Goal: Task Accomplishment & Management: Manage account settings

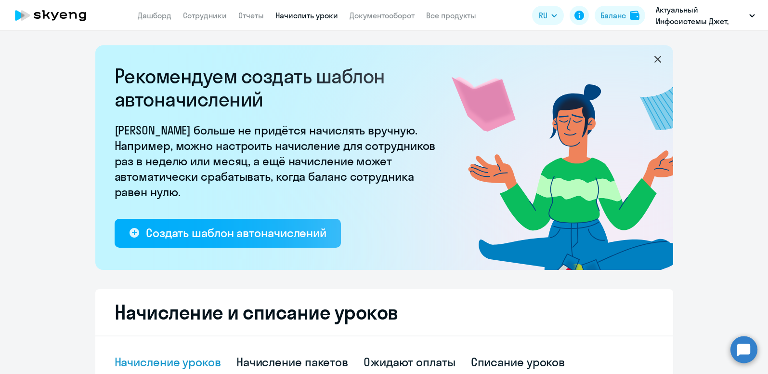
select select "10"
click at [616, 20] on div "Баланс" at bounding box center [613, 16] width 26 height 12
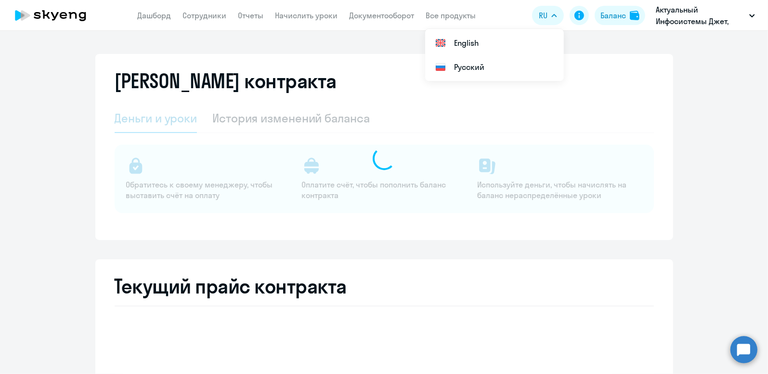
select select "english_adult_not_native_speaker"
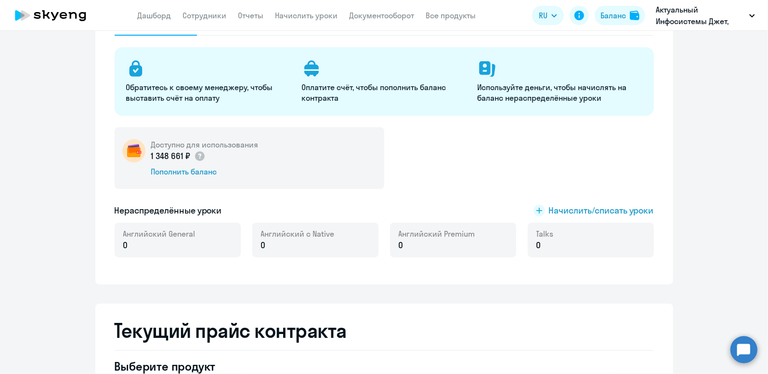
scroll to position [144, 0]
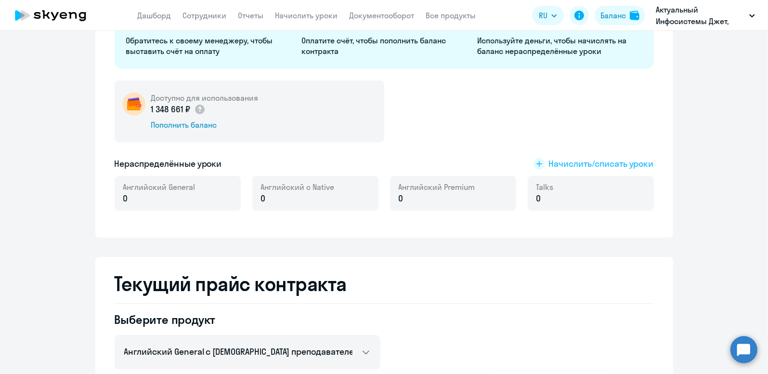
click at [600, 164] on span "Начислить/списать уроки" at bounding box center [601, 163] width 105 height 13
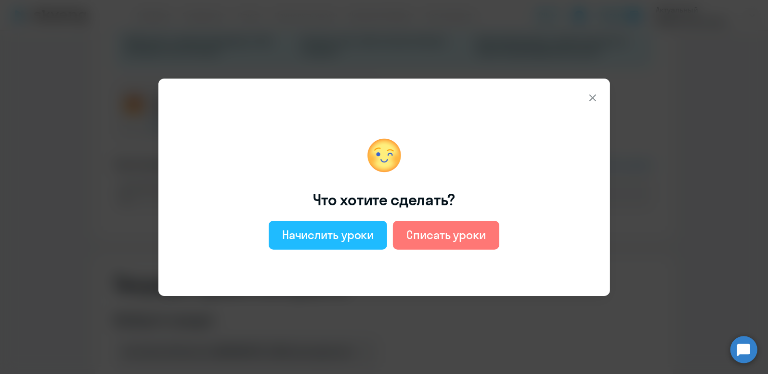
click at [350, 233] on div "Начислить уроки" at bounding box center [328, 234] width 92 height 15
select select "english_adult_not_native_speaker"
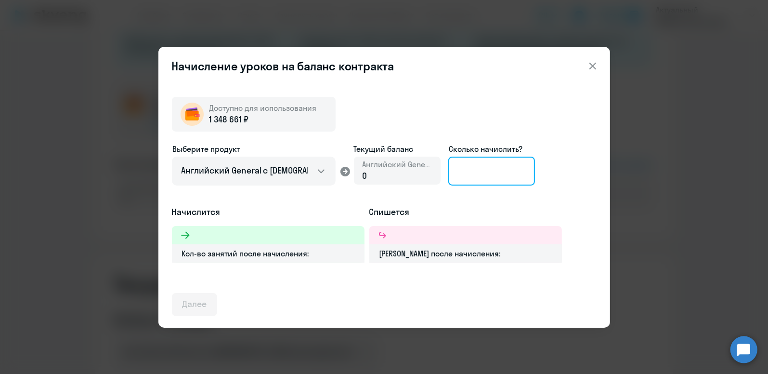
click at [490, 176] on input at bounding box center [491, 170] width 87 height 29
type input "10"
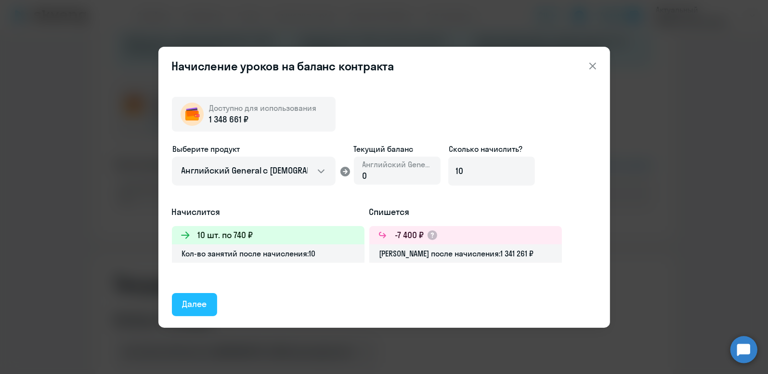
click at [198, 299] on div "Далее" at bounding box center [194, 303] width 25 height 13
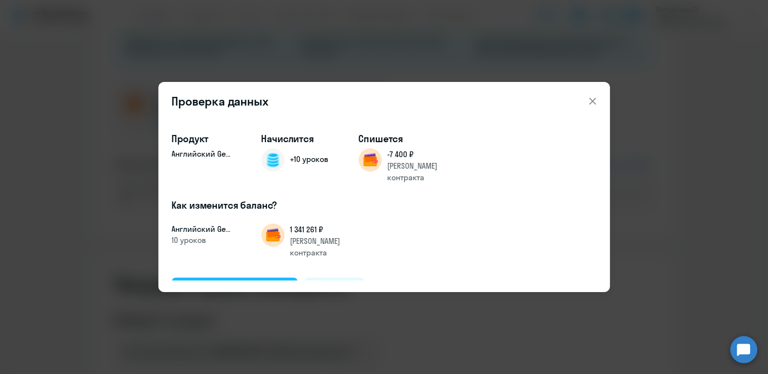
click at [214, 282] on div "Подтвердить и начислить" at bounding box center [234, 288] width 105 height 13
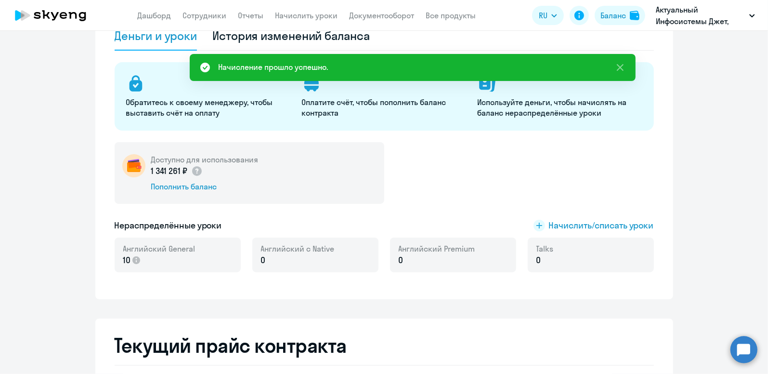
scroll to position [0, 0]
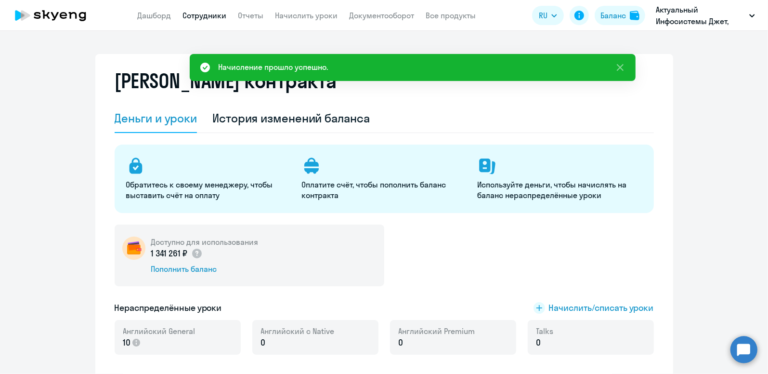
click at [190, 11] on link "Сотрудники" at bounding box center [205, 16] width 44 height 10
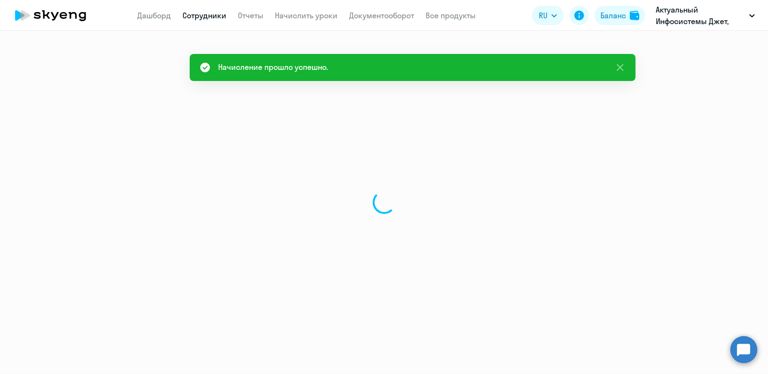
select select "30"
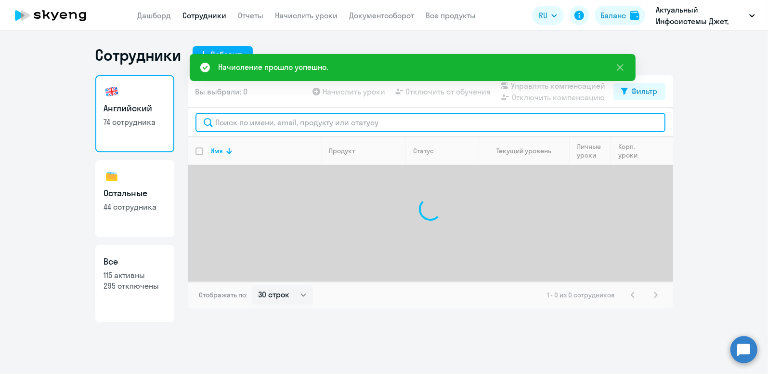
click at [226, 124] on input "text" at bounding box center [430, 122] width 470 height 19
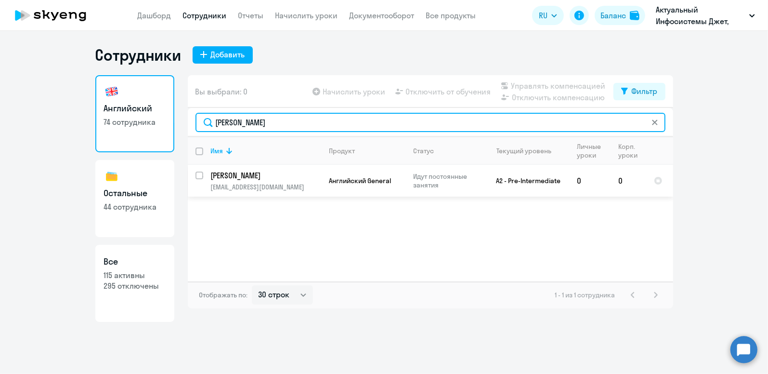
type input "[PERSON_NAME]"
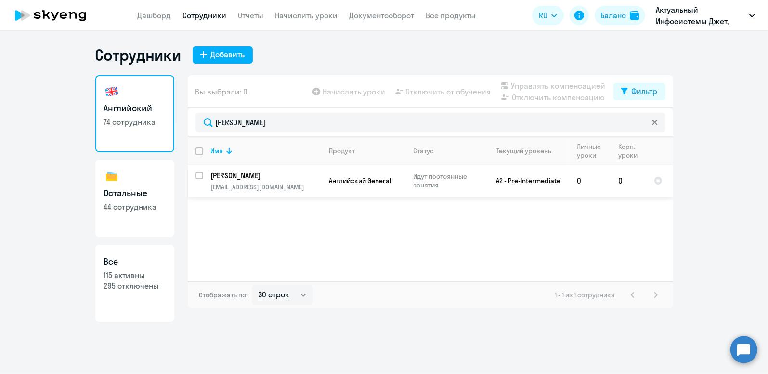
click at [259, 183] on p "[EMAIL_ADDRESS][DOMAIN_NAME]" at bounding box center [266, 186] width 110 height 9
select select "english"
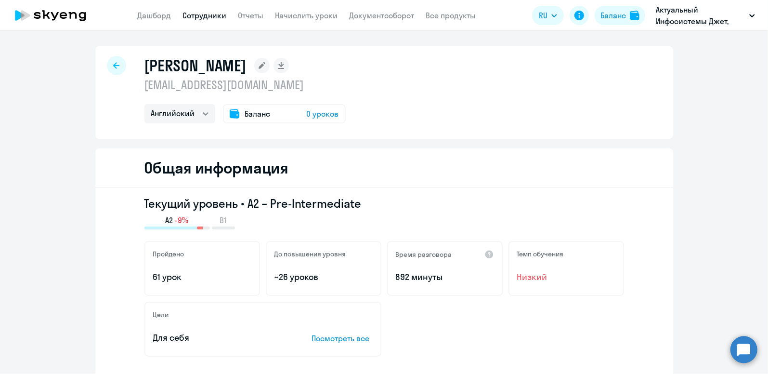
click at [258, 112] on span "Баланс" at bounding box center [258, 114] width 26 height 12
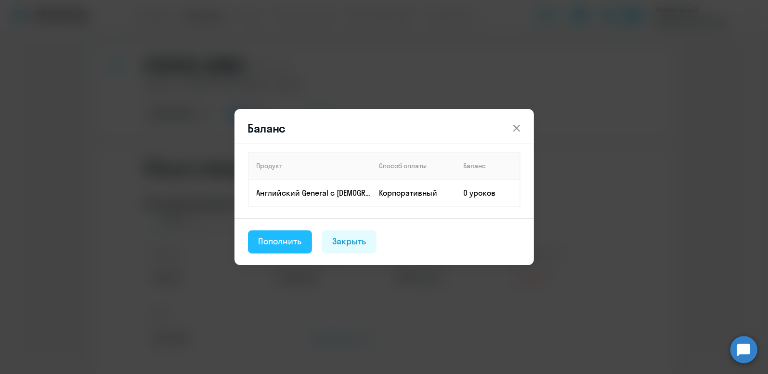
click at [297, 241] on div "Пополнить" at bounding box center [279, 241] width 43 height 13
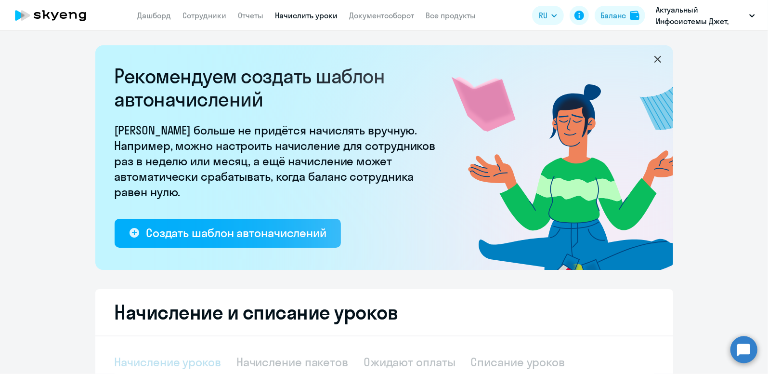
select select "10"
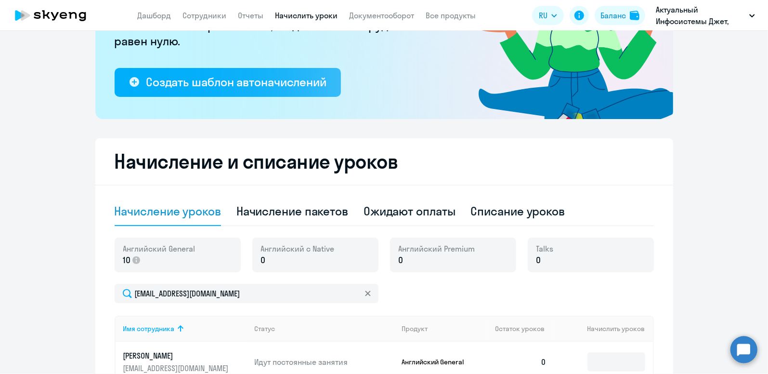
scroll to position [241, 0]
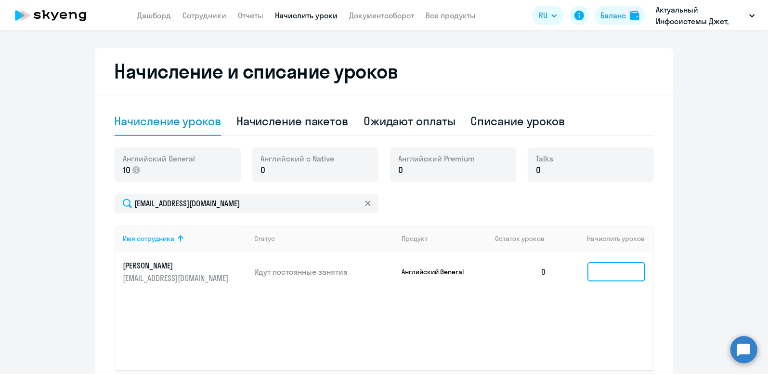
click at [634, 270] on input at bounding box center [616, 271] width 58 height 19
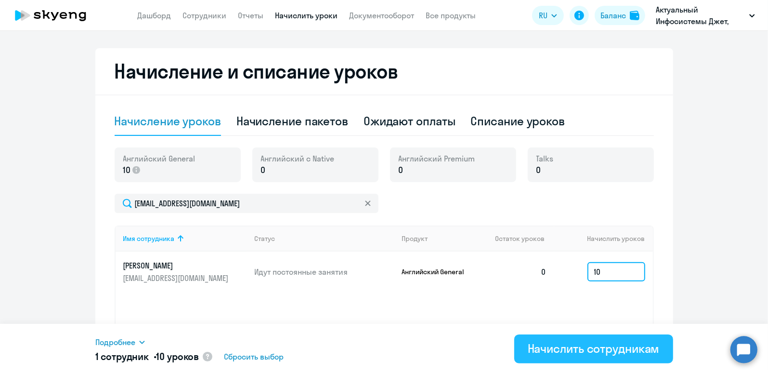
type input "10"
click at [588, 359] on button "Начислить сотрудникам" at bounding box center [593, 348] width 159 height 29
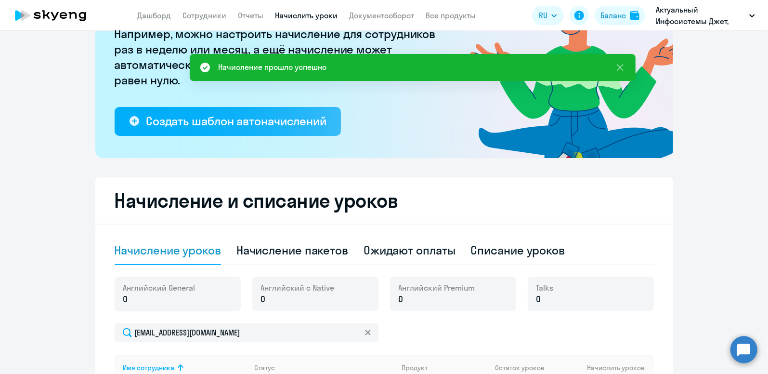
scroll to position [96, 0]
